Goal: Navigation & Orientation: Find specific page/section

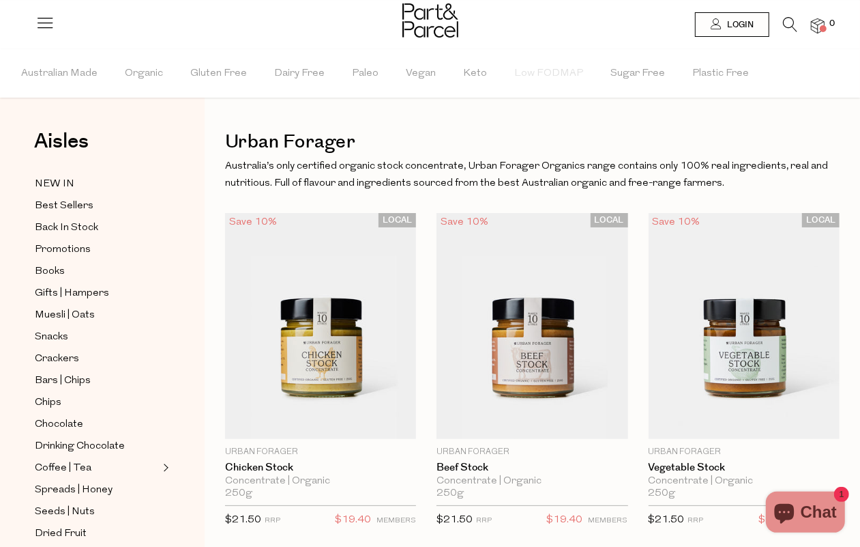
click at [430, 28] on img at bounding box center [431, 20] width 56 height 34
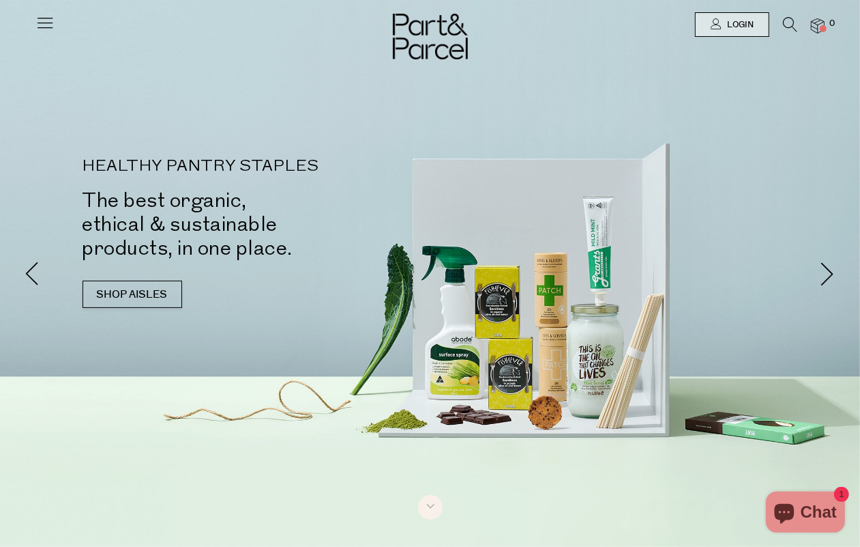
click at [35, 25] on icon at bounding box center [44, 22] width 19 height 19
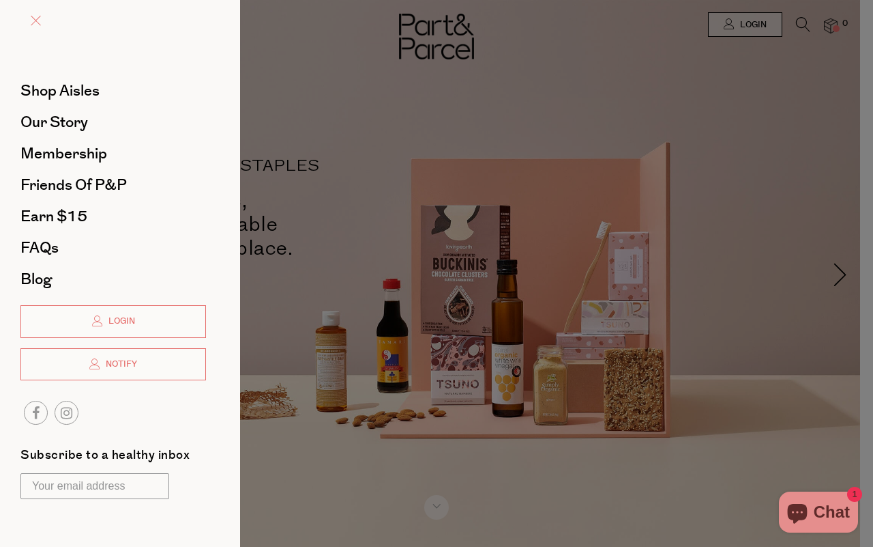
click at [32, 25] on link at bounding box center [36, 22] width 10 height 14
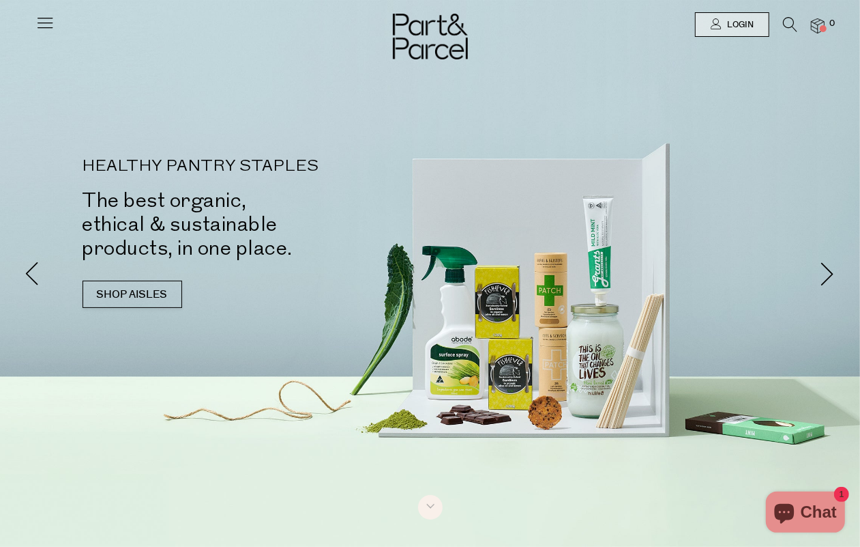
click at [825, 23] on img at bounding box center [818, 26] width 14 height 16
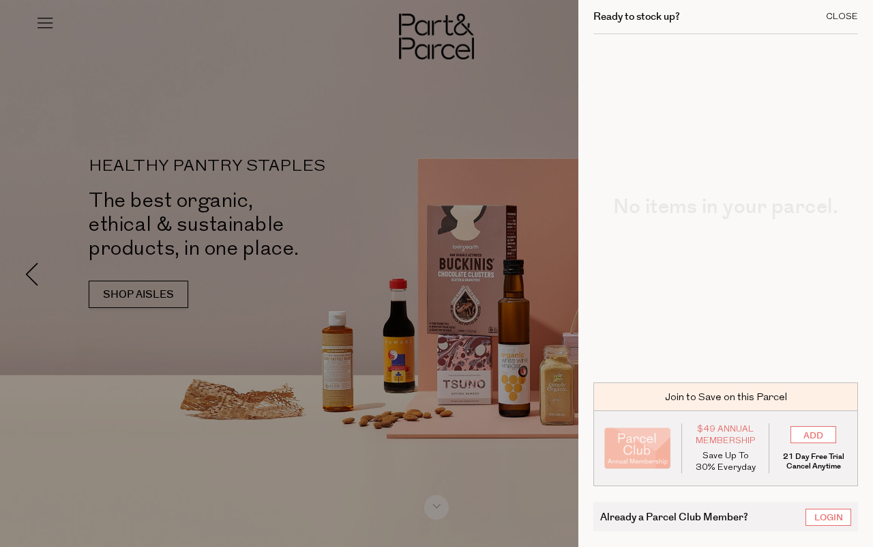
click at [846, 14] on div "Close" at bounding box center [842, 16] width 32 height 9
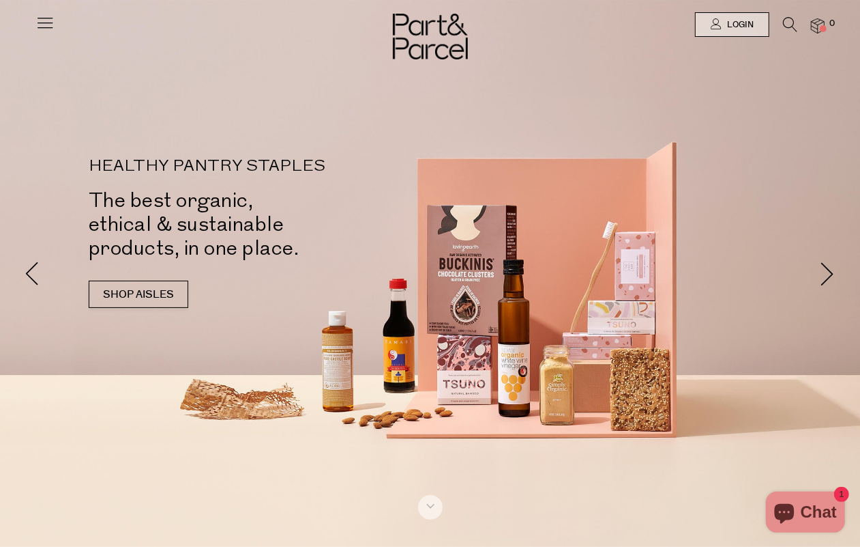
click at [42, 15] on icon at bounding box center [44, 22] width 19 height 19
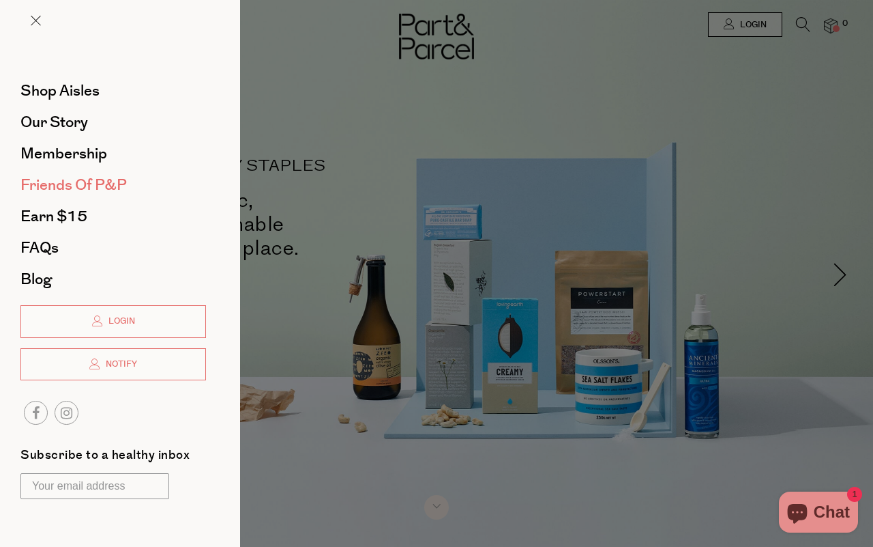
click at [26, 182] on span "Friends of P&P" at bounding box center [73, 185] width 106 height 22
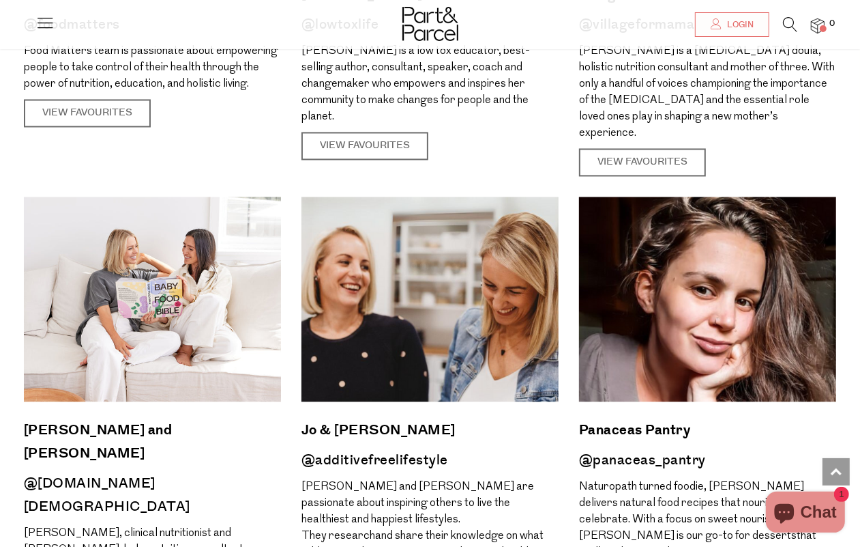
scroll to position [1706, 0]
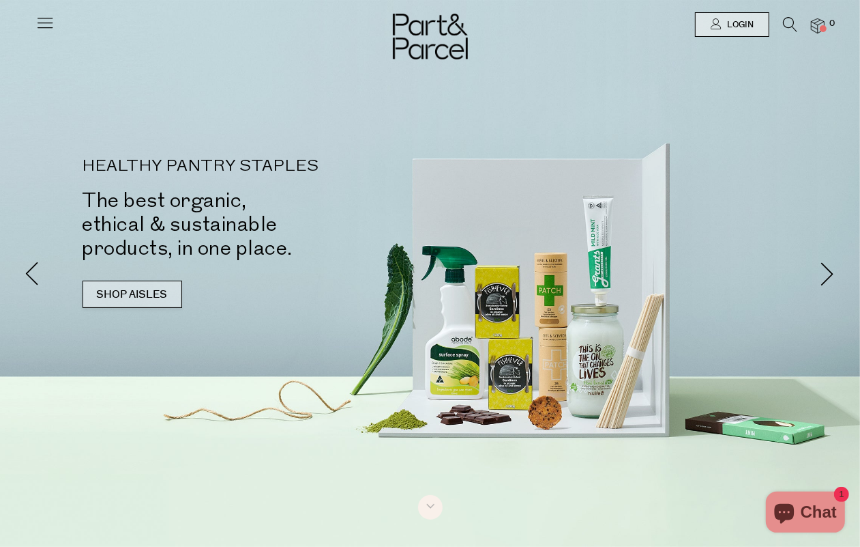
click at [140, 295] on link "SHOP AISLES" at bounding box center [133, 293] width 100 height 27
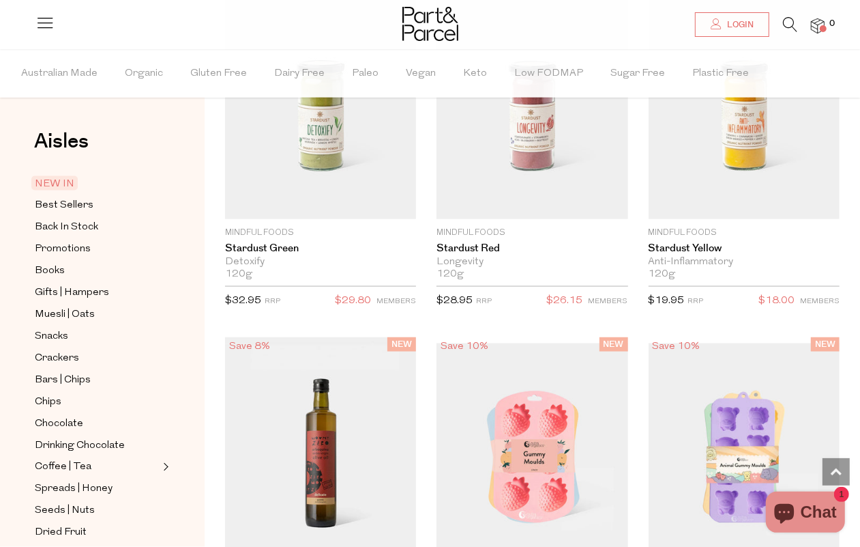
click at [426, 23] on img at bounding box center [431, 24] width 56 height 34
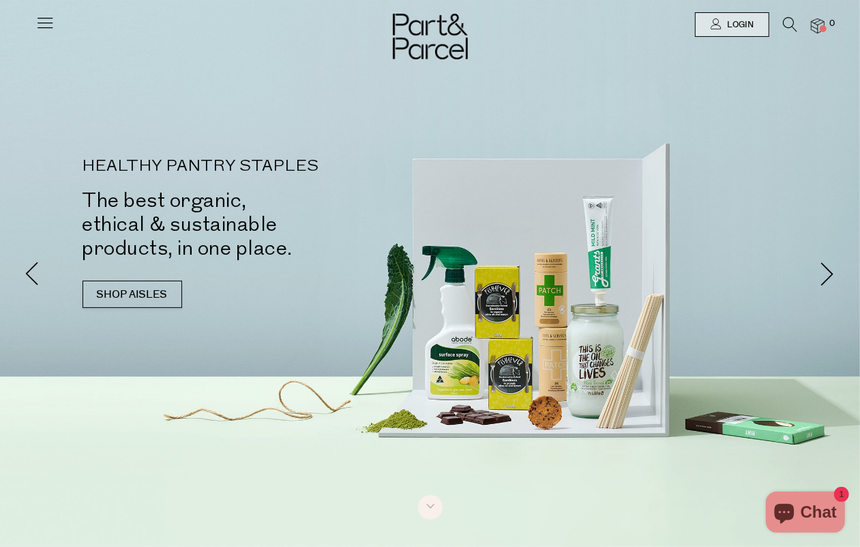
click at [35, 19] on icon at bounding box center [44, 22] width 19 height 19
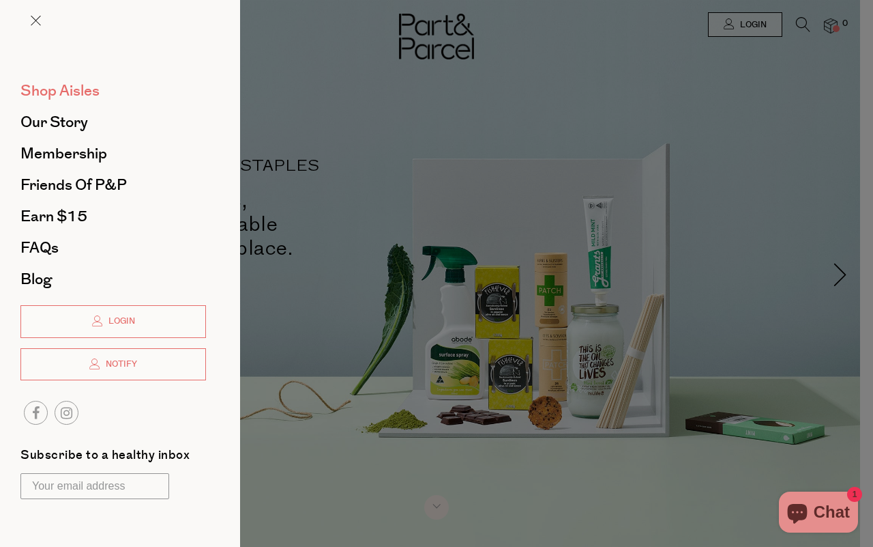
click at [31, 93] on span "Shop Aisles" at bounding box center [59, 91] width 79 height 22
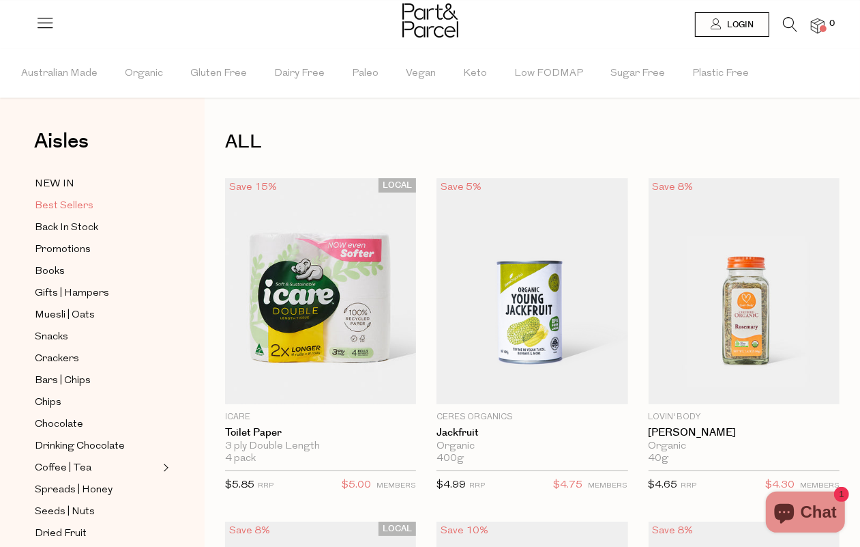
click at [63, 205] on span "Best Sellers" at bounding box center [64, 206] width 59 height 16
